Goal: Navigation & Orientation: Go to known website

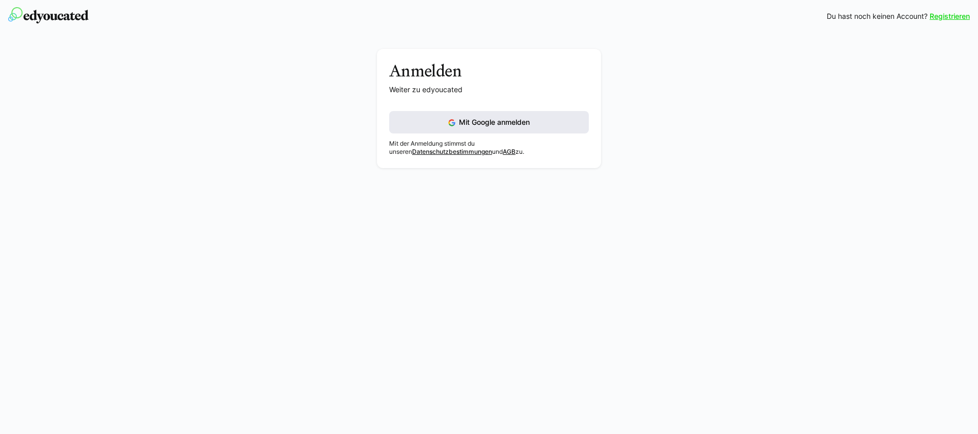
click at [575, 127] on button "Mit Google anmelden" at bounding box center [489, 122] width 200 height 22
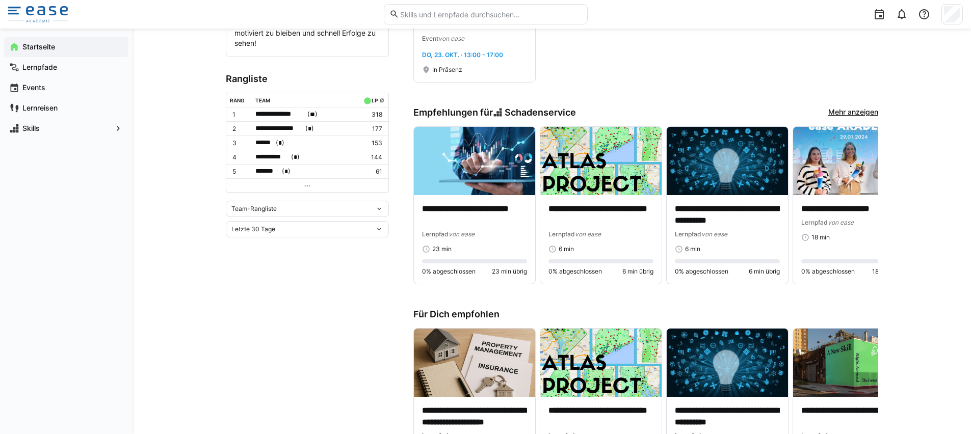
scroll to position [290, 0]
